Goal: Transaction & Acquisition: Purchase product/service

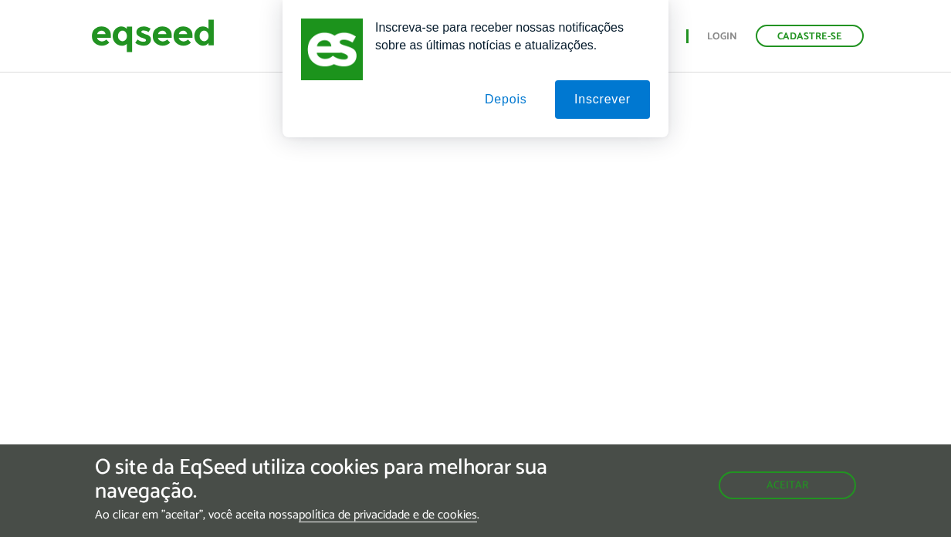
scroll to position [595, 0]
click at [513, 92] on button "Depois" at bounding box center [506, 99] width 81 height 39
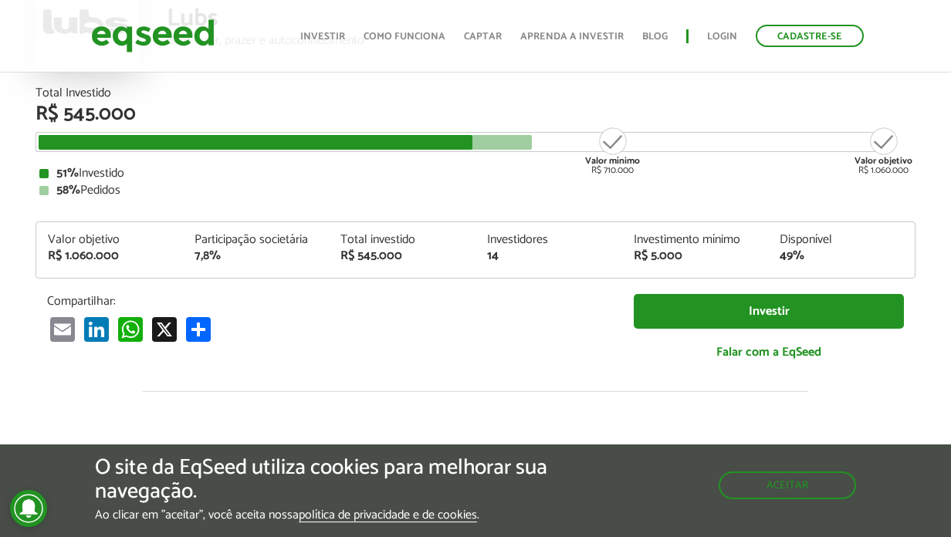
scroll to position [165, 0]
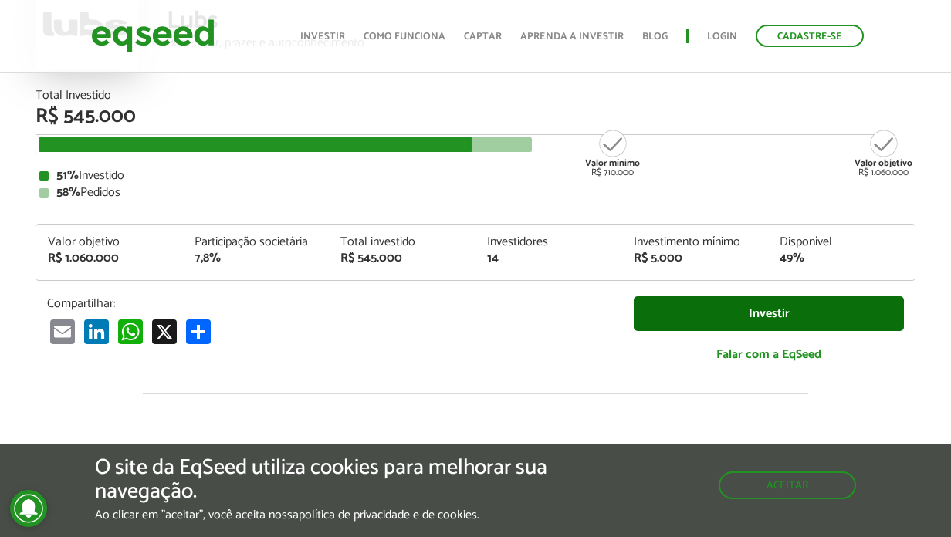
click at [708, 312] on link "Investir" at bounding box center [769, 313] width 270 height 35
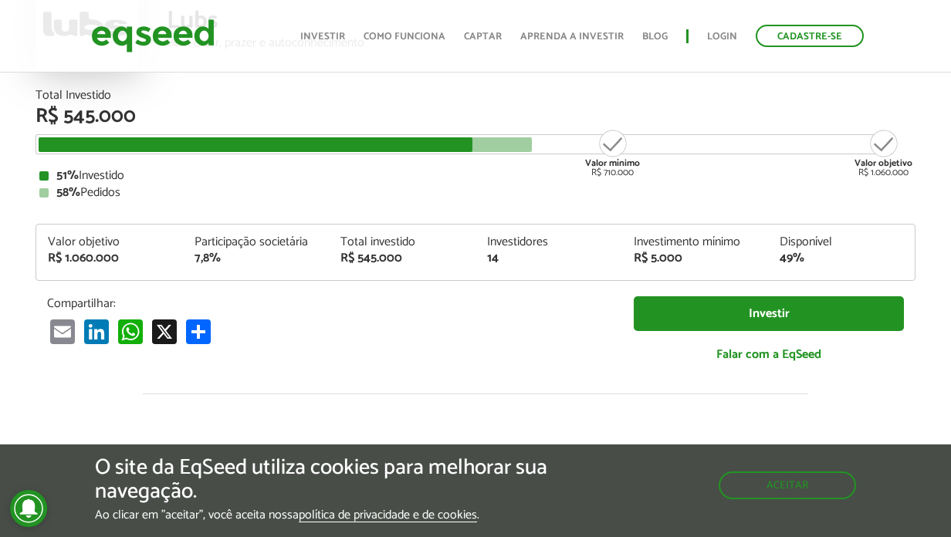
click at [610, 148] on div "Valor mínimo R$ 710.000" at bounding box center [613, 152] width 58 height 49
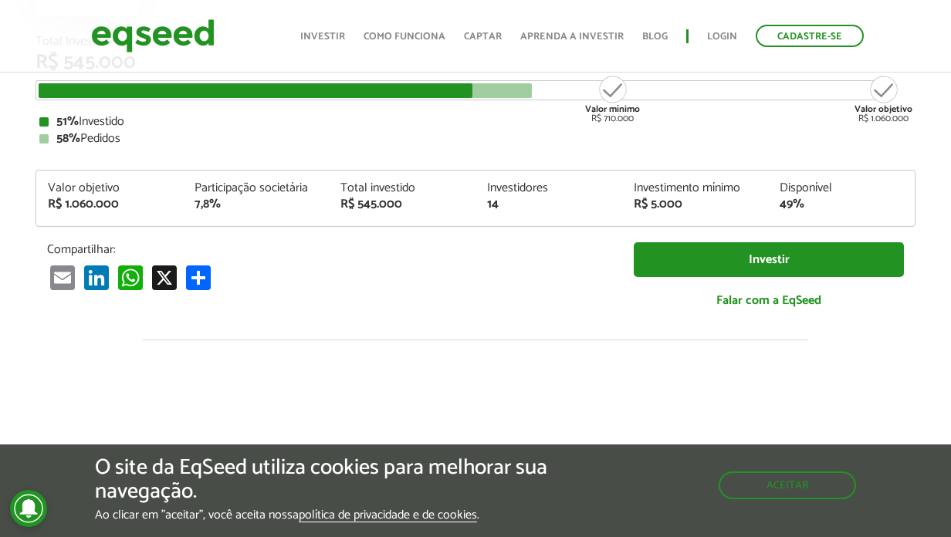
scroll to position [222, 0]
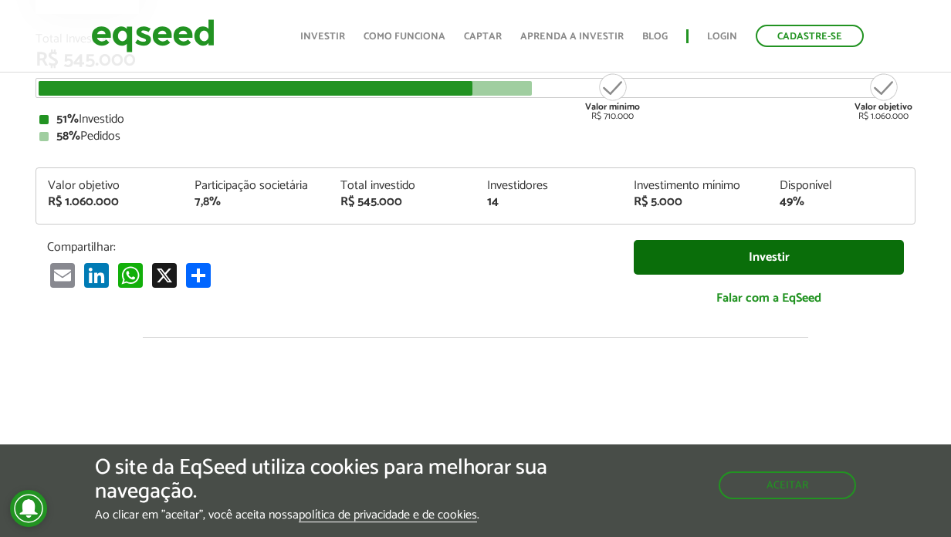
click at [761, 263] on link "Investir" at bounding box center [769, 257] width 270 height 35
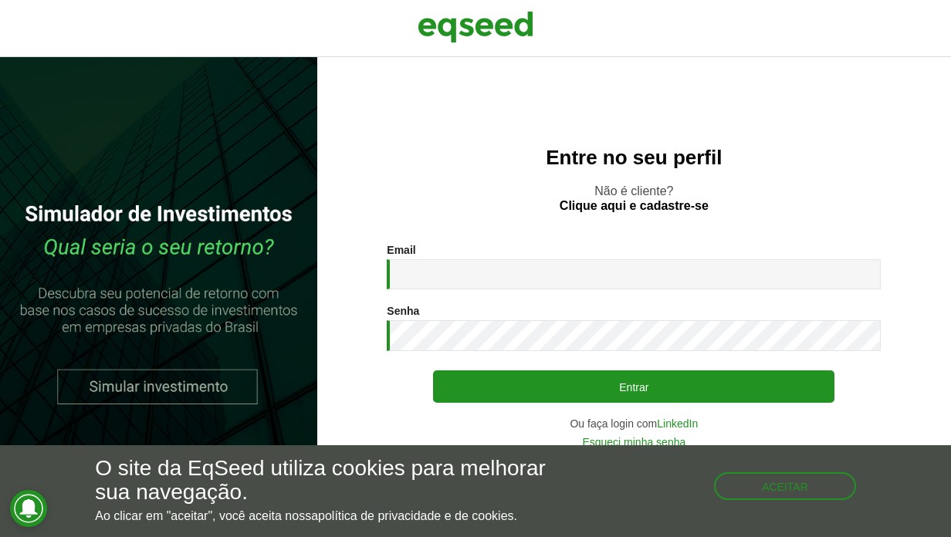
click at [196, 389] on link at bounding box center [158, 297] width 317 height 480
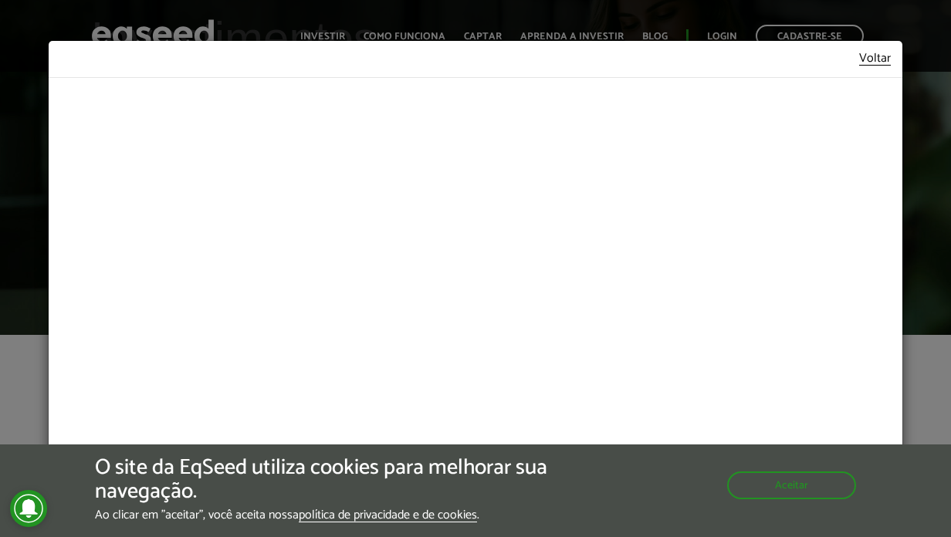
scroll to position [123, 0]
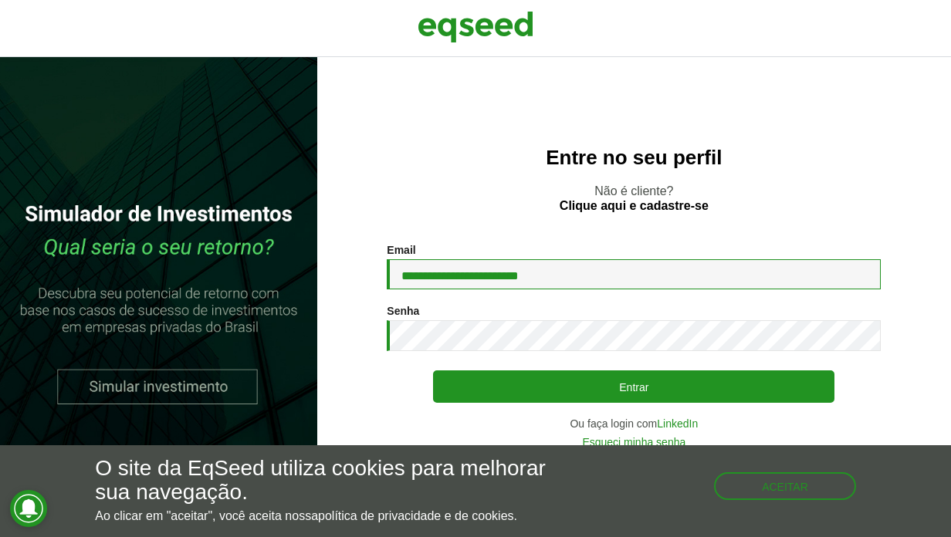
type input "**********"
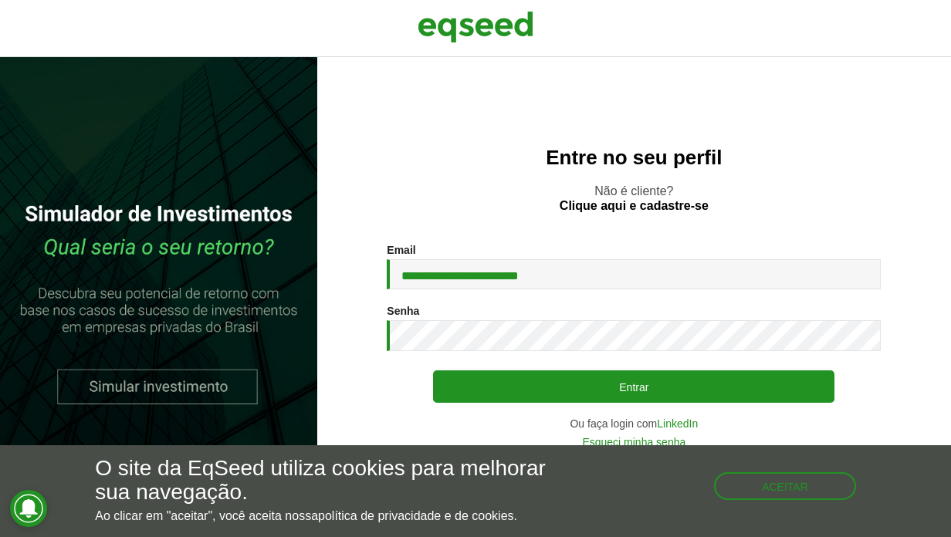
click at [655, 444] on link "Esqueci minha senha" at bounding box center [633, 442] width 103 height 11
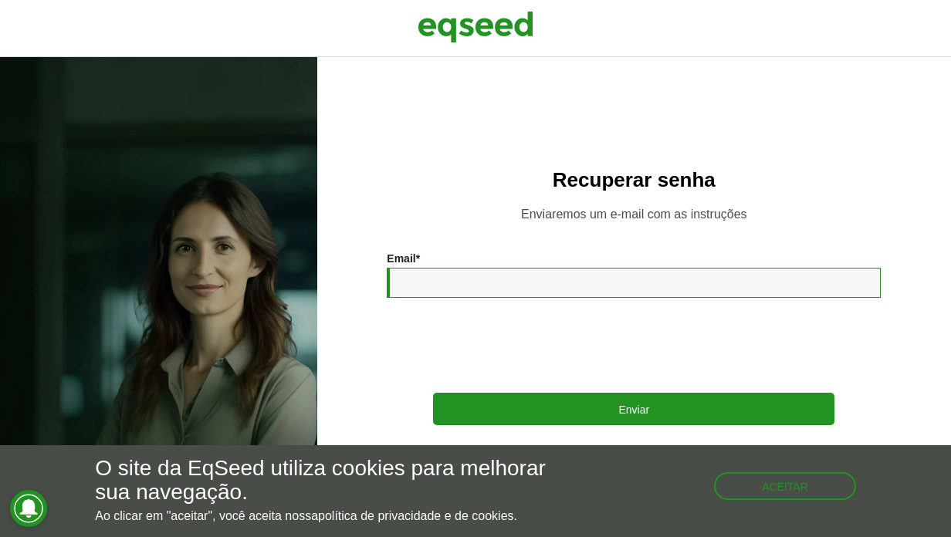
click at [572, 295] on input "Email *" at bounding box center [634, 283] width 494 height 30
type input "**********"
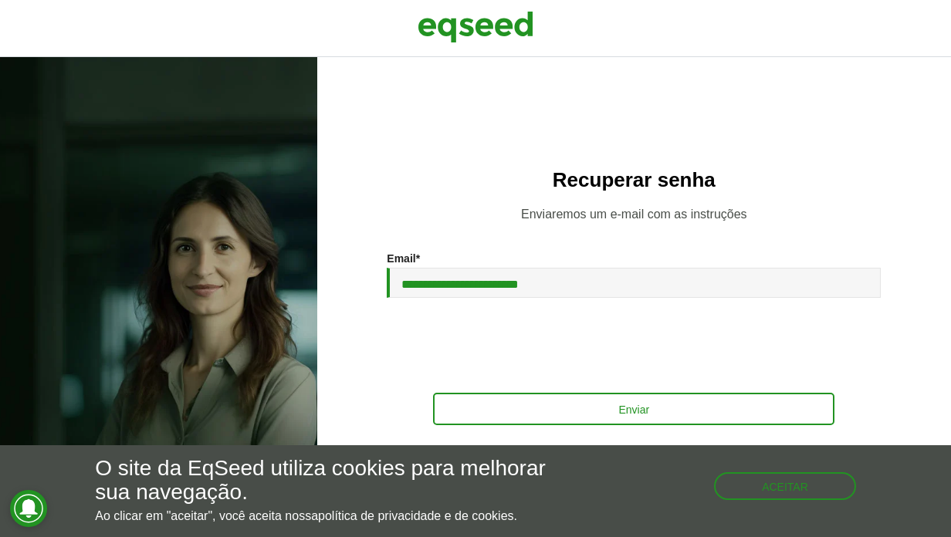
click at [589, 415] on button "Enviar" at bounding box center [633, 409] width 401 height 32
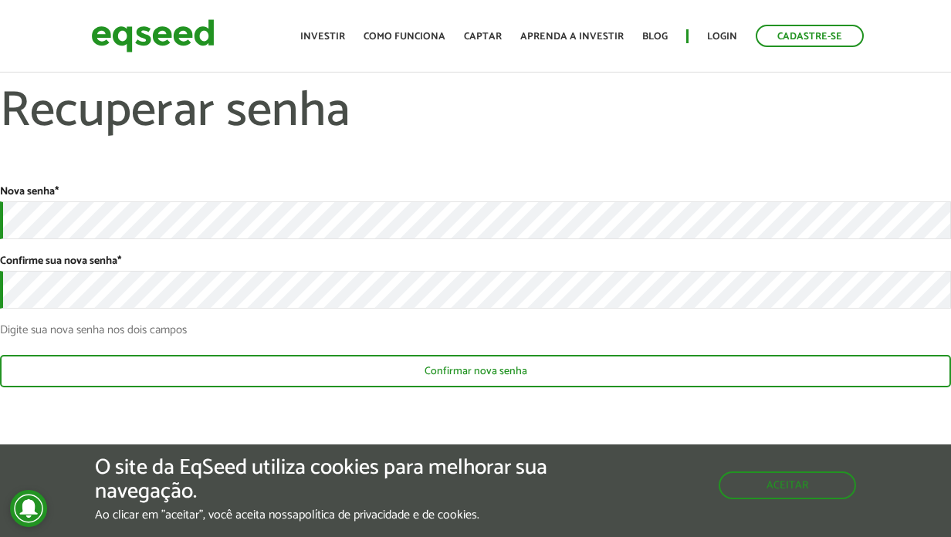
click at [316, 371] on button "Confirmar nova senha" at bounding box center [475, 371] width 951 height 32
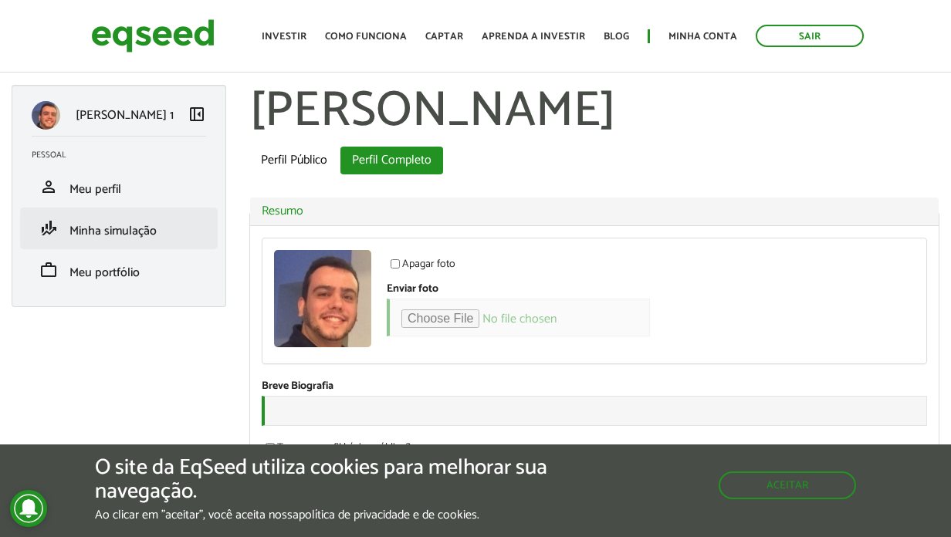
click at [149, 232] on span "Minha simulação" at bounding box center [112, 231] width 87 height 21
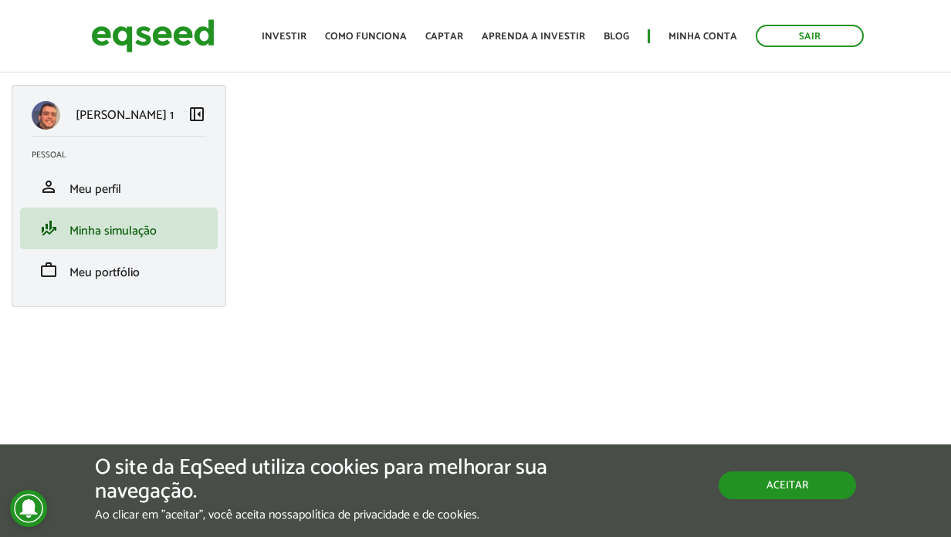
click at [782, 487] on button "Aceitar" at bounding box center [787, 486] width 137 height 28
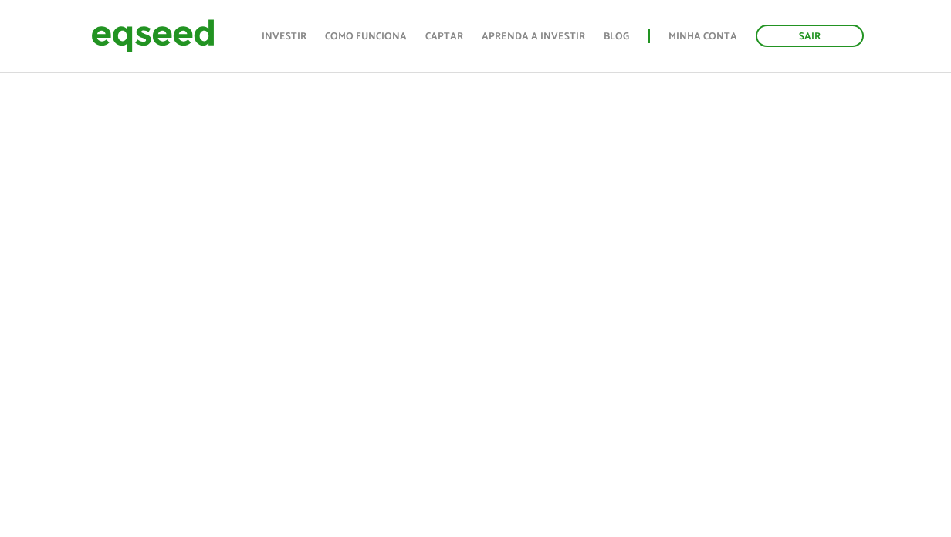
scroll to position [493, 0]
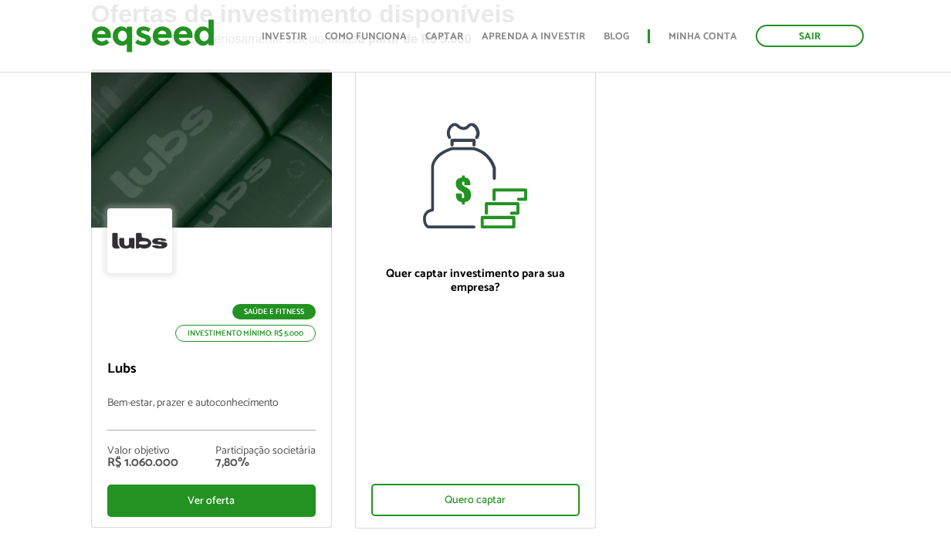
scroll to position [117, 0]
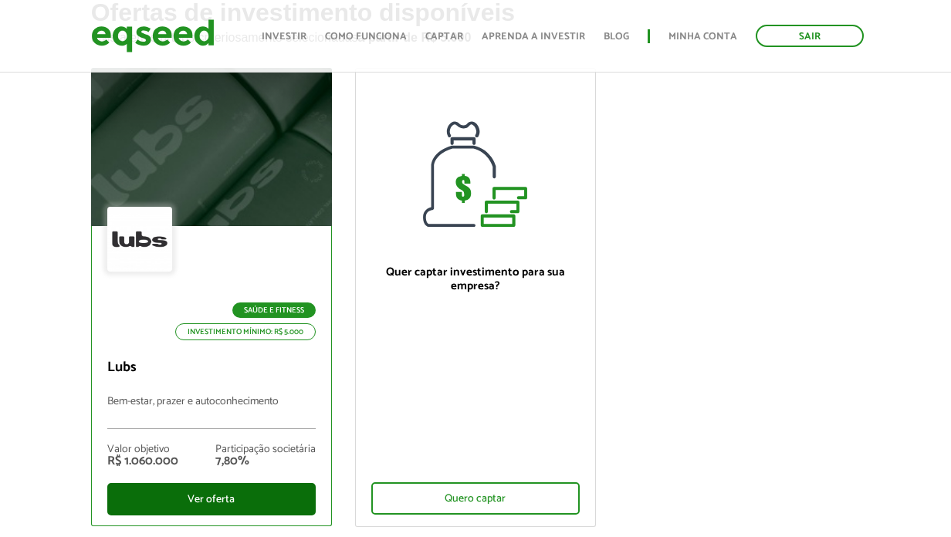
click at [237, 486] on div "Ver oferta" at bounding box center [211, 499] width 208 height 32
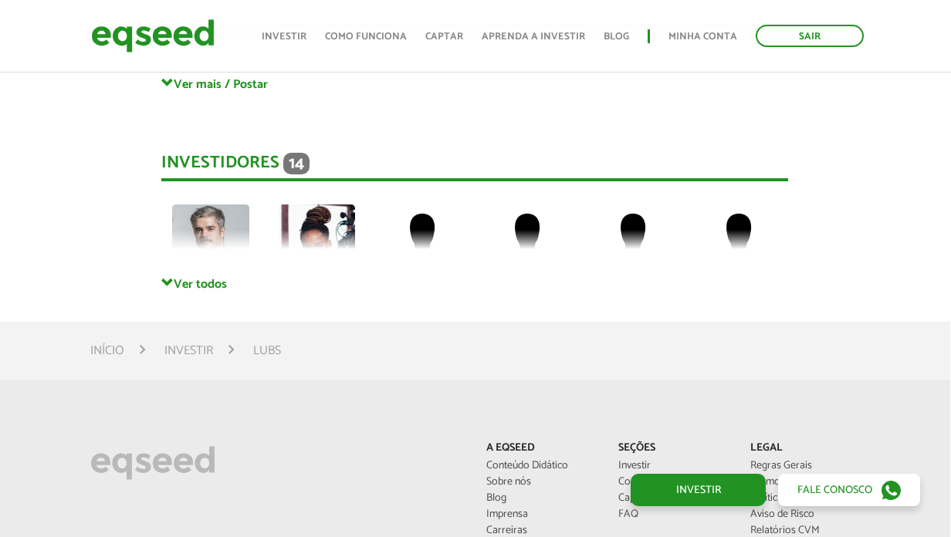
scroll to position [3474, 2]
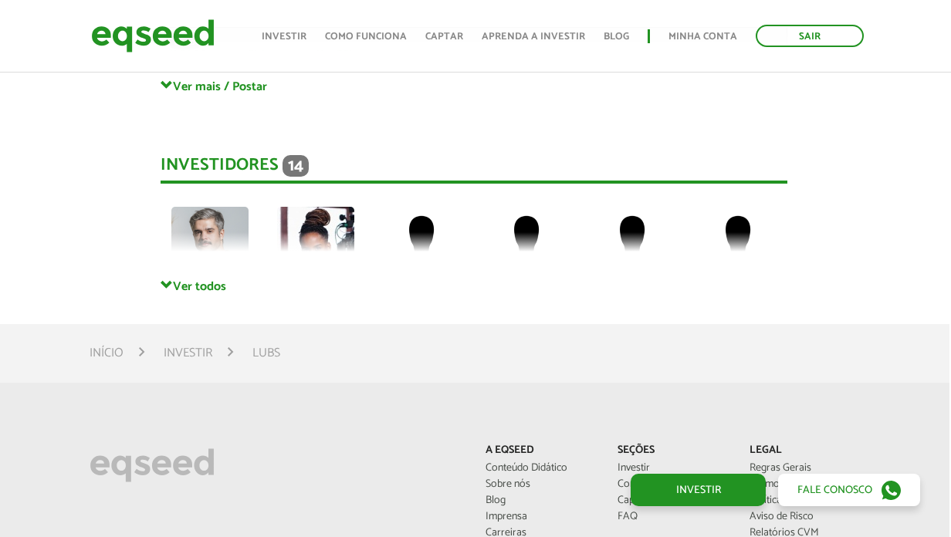
click at [198, 279] on link "Ver todos" at bounding box center [474, 286] width 626 height 15
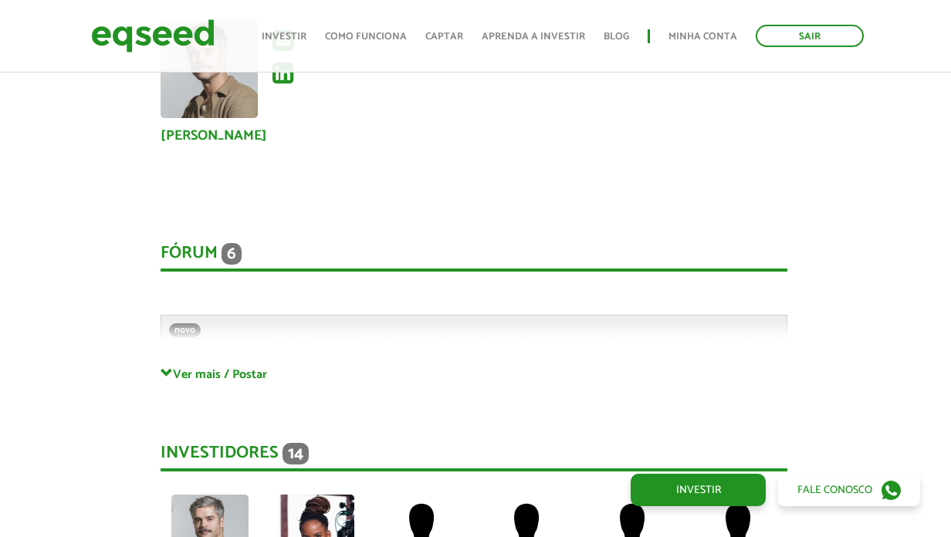
scroll to position [3181, 2]
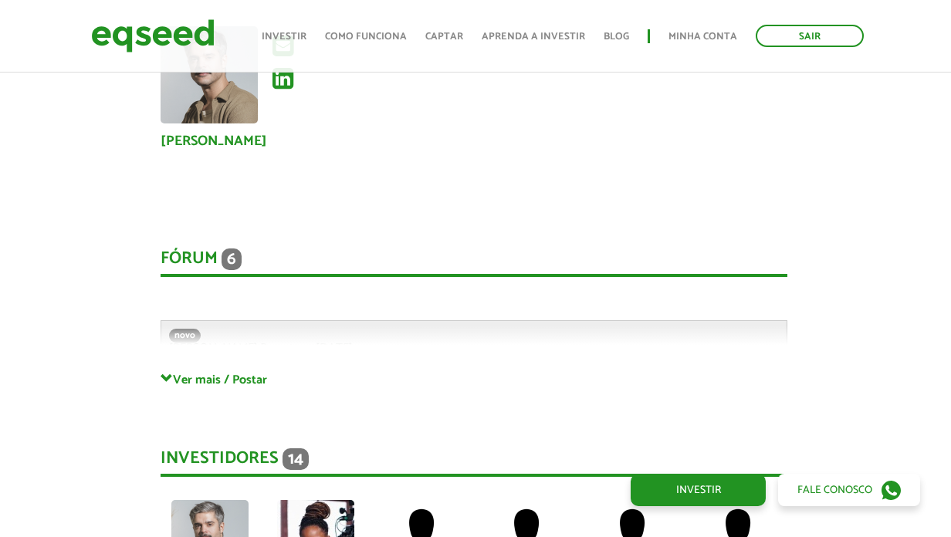
click at [235, 372] on link "Ver mais / Postar" at bounding box center [474, 379] width 626 height 15
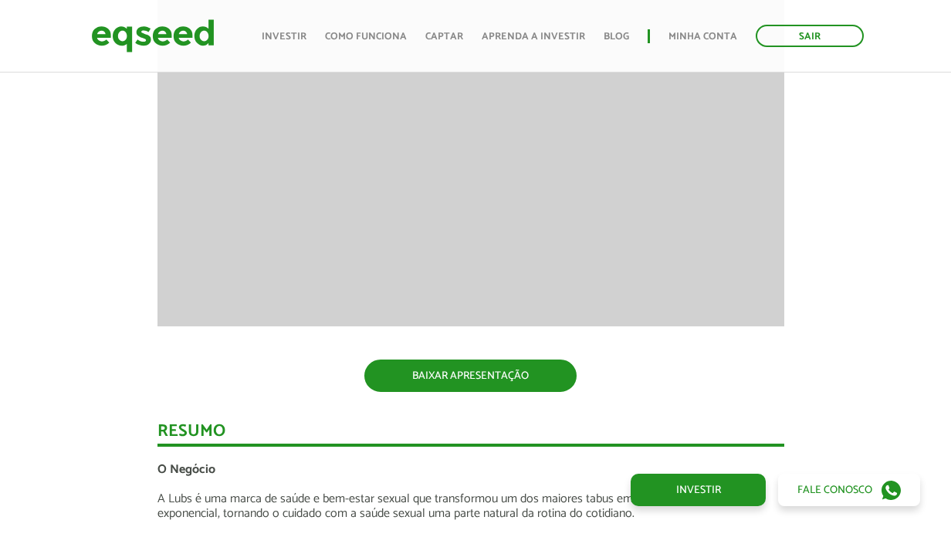
scroll to position [1381, 5]
